Goal: Task Accomplishment & Management: Complete application form

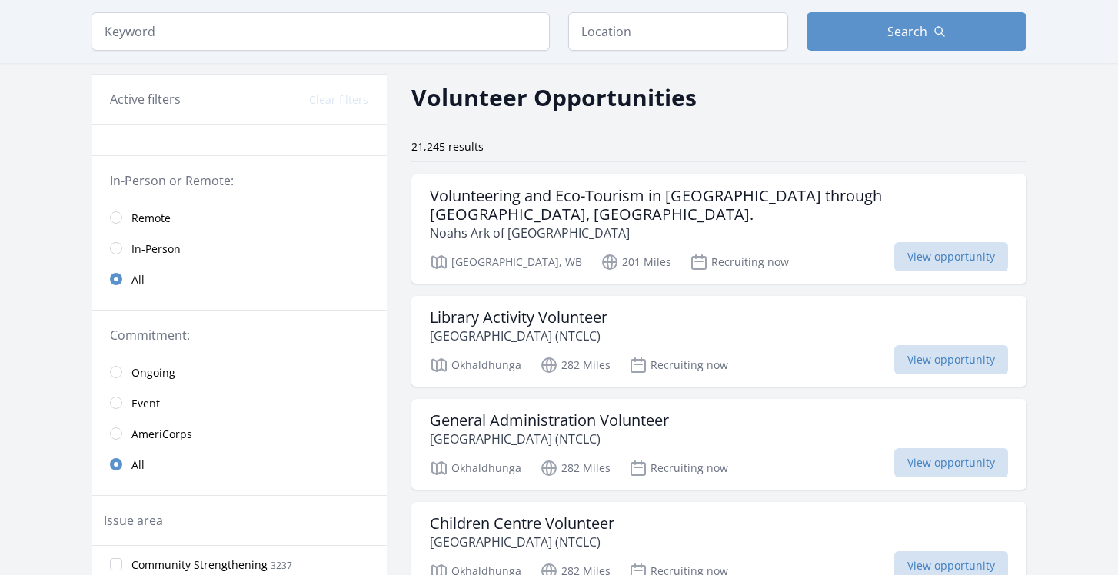
scroll to position [78, 0]
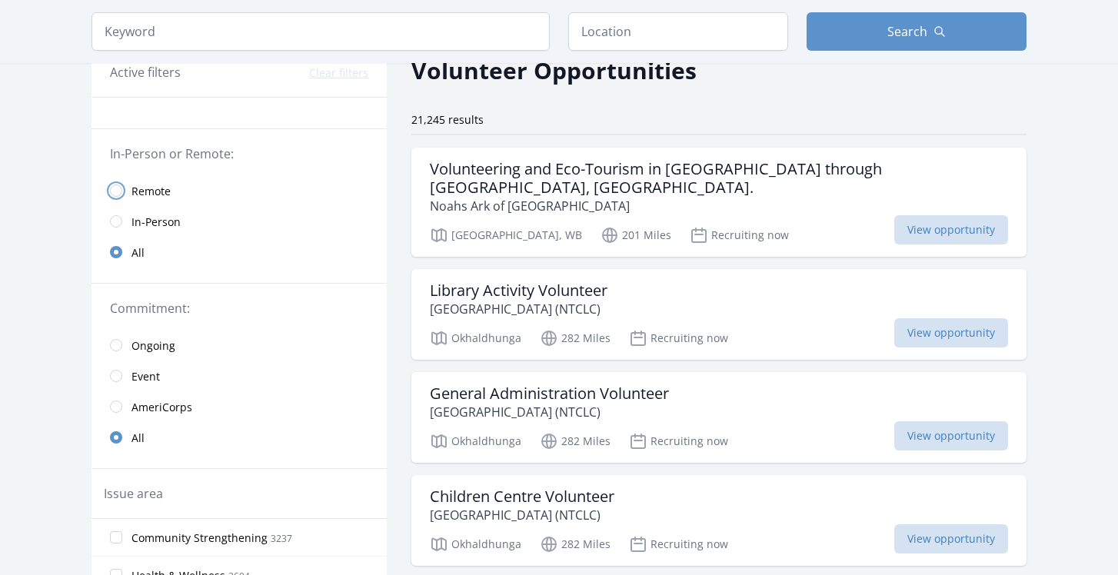
click at [119, 188] on input "radio" at bounding box center [116, 191] width 12 height 12
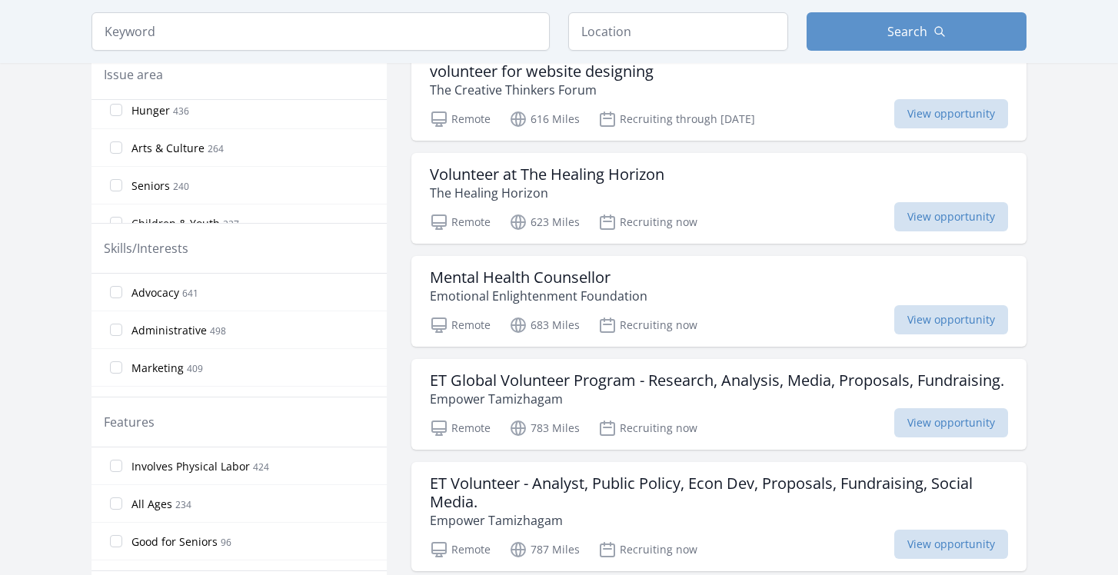
scroll to position [36, 0]
click at [115, 505] on input "All Ages 234" at bounding box center [116, 504] width 12 height 12
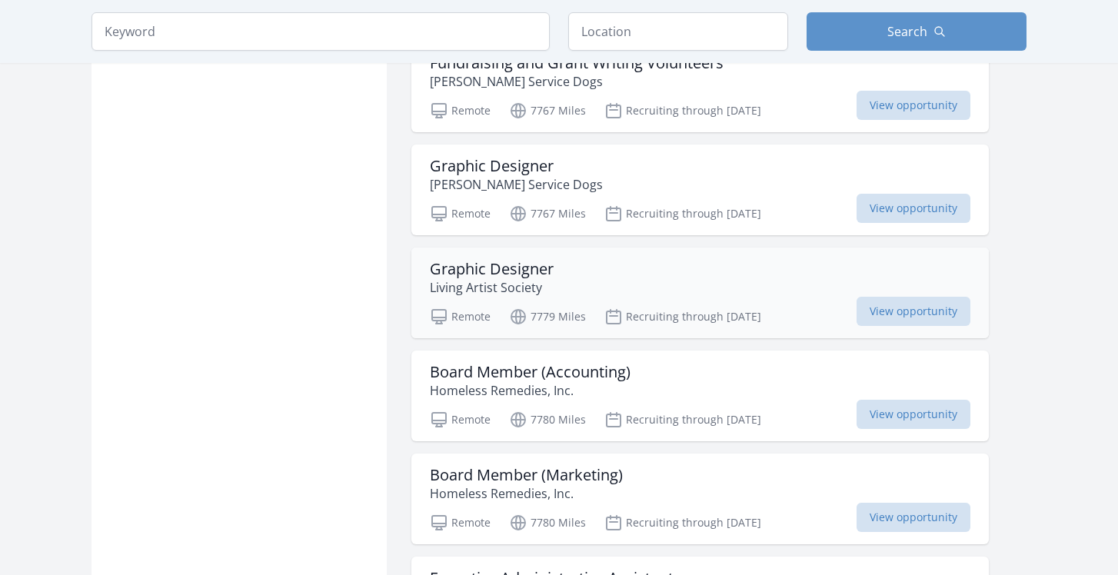
scroll to position [1120, 0]
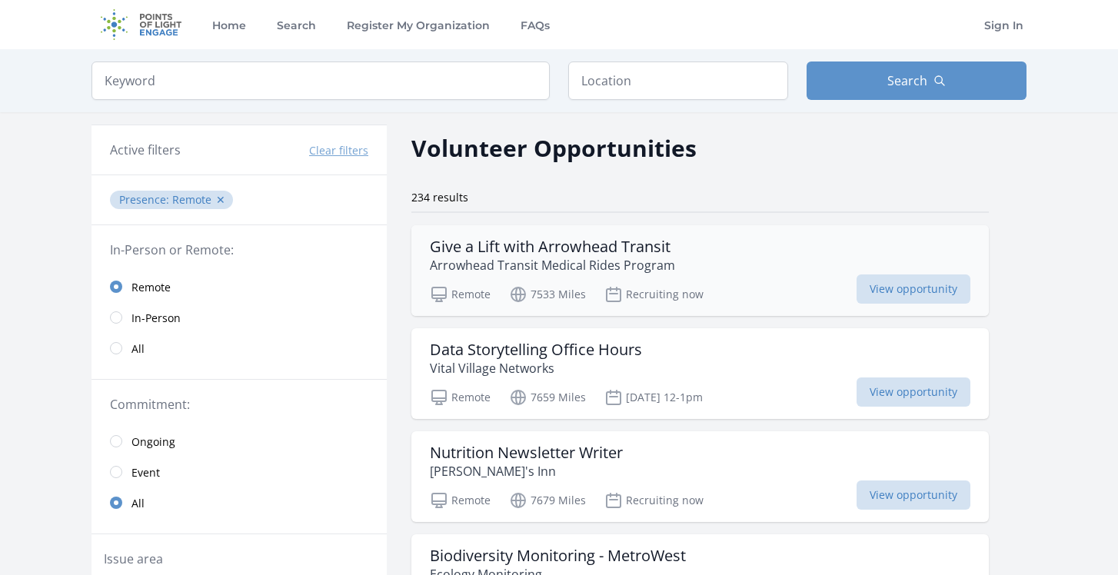
click at [658, 260] on p "Arrowhead Transit Medical Rides Program" at bounding box center [552, 265] width 245 height 18
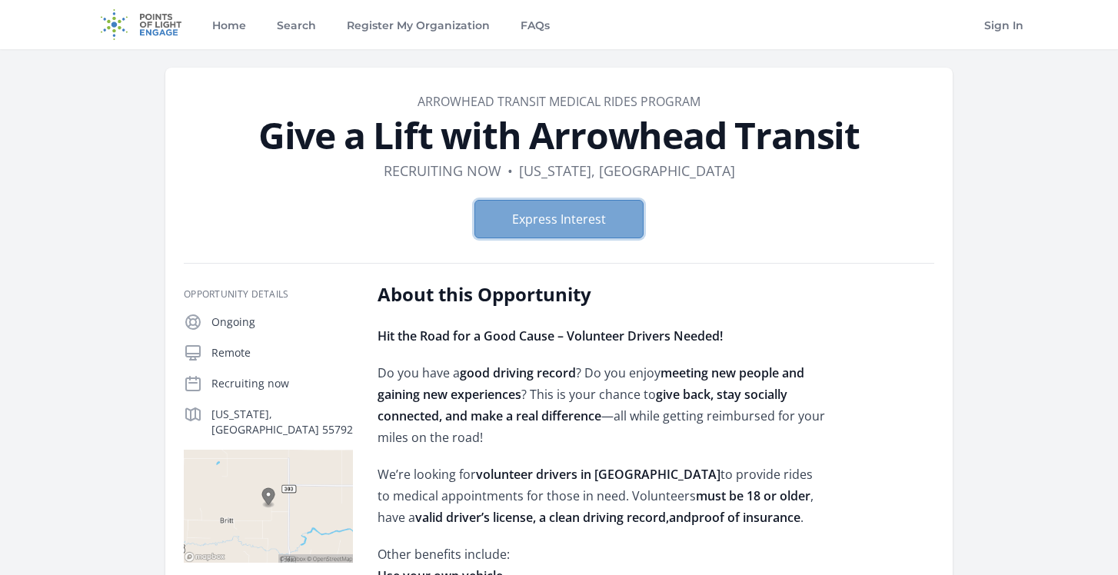
click at [545, 221] on button "Express Interest" at bounding box center [559, 219] width 169 height 38
click at [824, 60] on div "Organization Arrowhead Transit Medical Rides Program Give a Lift with Arrowhead…" at bounding box center [559, 472] width 935 height 847
